Goal: Browse casually

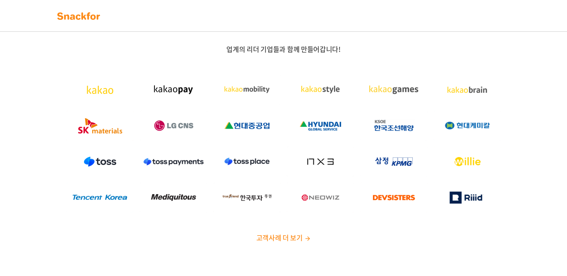
click at [93, 22] on link at bounding box center [78, 15] width 47 height 16
click at [92, 19] on img at bounding box center [78, 16] width 47 height 12
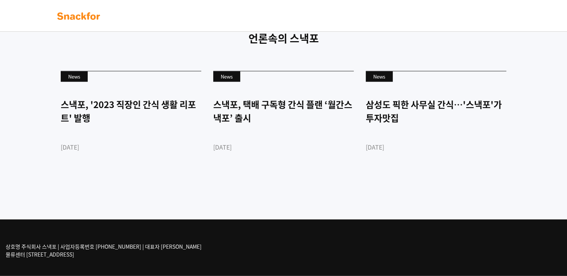
scroll to position [1829, 0]
